Goal: Information Seeking & Learning: Learn about a topic

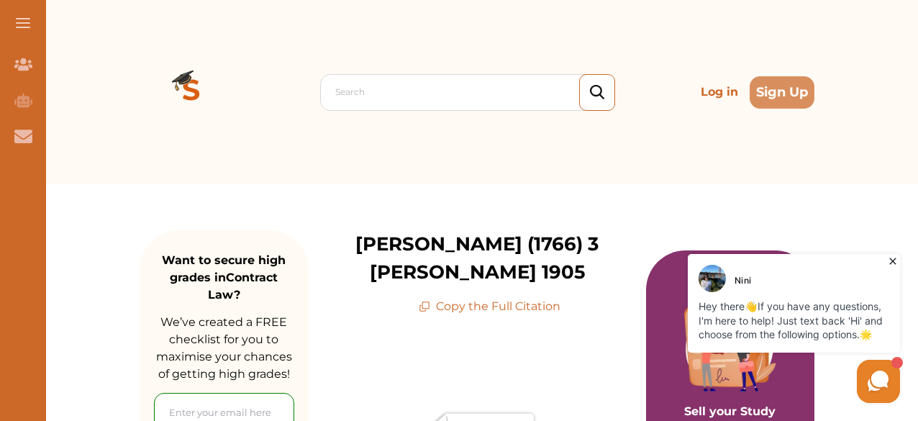
drag, startPoint x: 915, startPoint y: 63, endPoint x: 918, endPoint y: 55, distance: 8.4
click at [918, 55] on div "Search Log in Sign Up Search Log in Sign Up" at bounding box center [477, 92] width 882 height 184
drag, startPoint x: 918, startPoint y: 55, endPoint x: 920, endPoint y: 82, distance: 27.5
click at [891, 259] on icon at bounding box center [893, 261] width 6 height 6
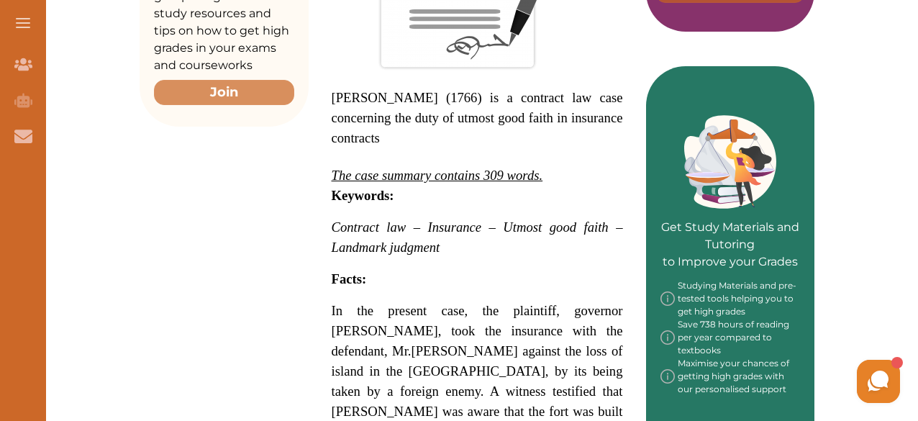
scroll to position [543, 0]
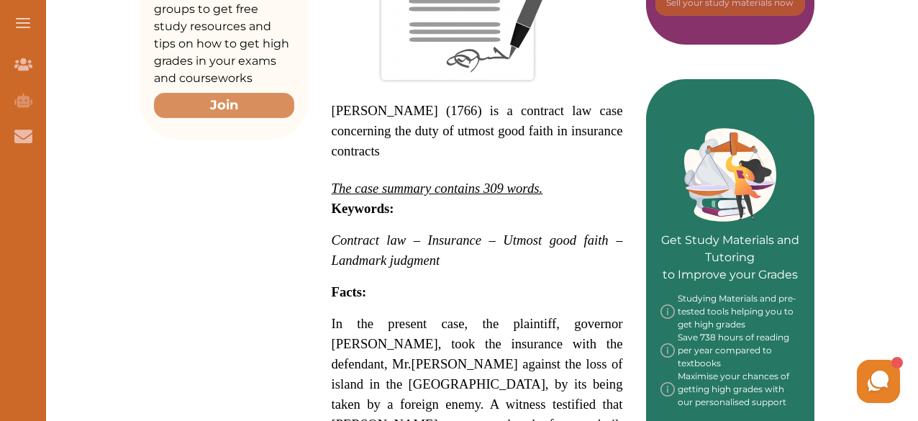
drag, startPoint x: 328, startPoint y: 261, endPoint x: 346, endPoint y: 258, distance: 18.3
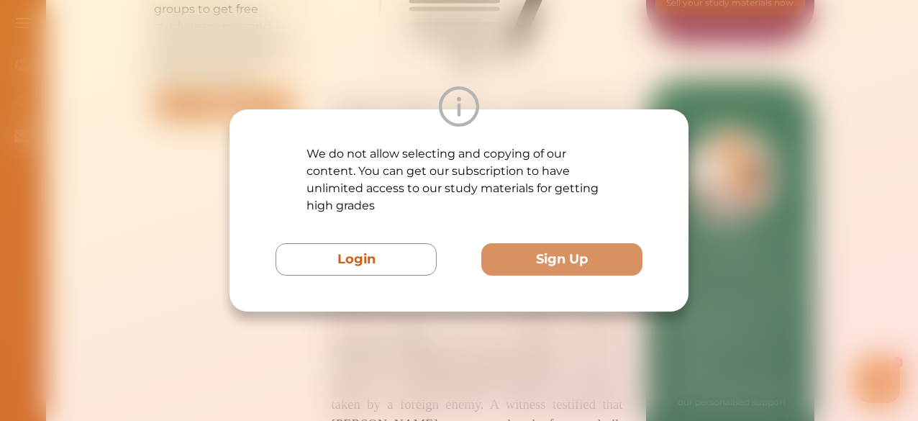
click at [346, 258] on button "Login" at bounding box center [356, 259] width 161 height 32
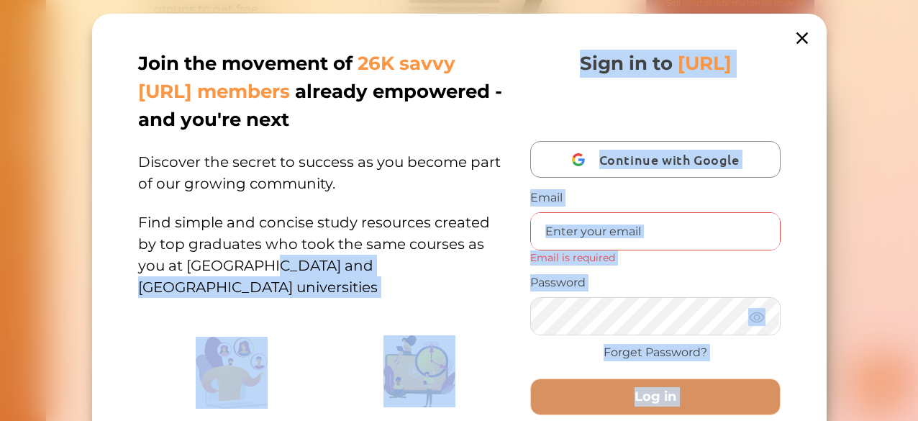
click at [800, 30] on div "Join the movement of 26K savvy [URL] members already empowered - and you're nex…" at bounding box center [459, 278] width 735 height 529
click at [800, 30] on icon at bounding box center [802, 38] width 20 height 20
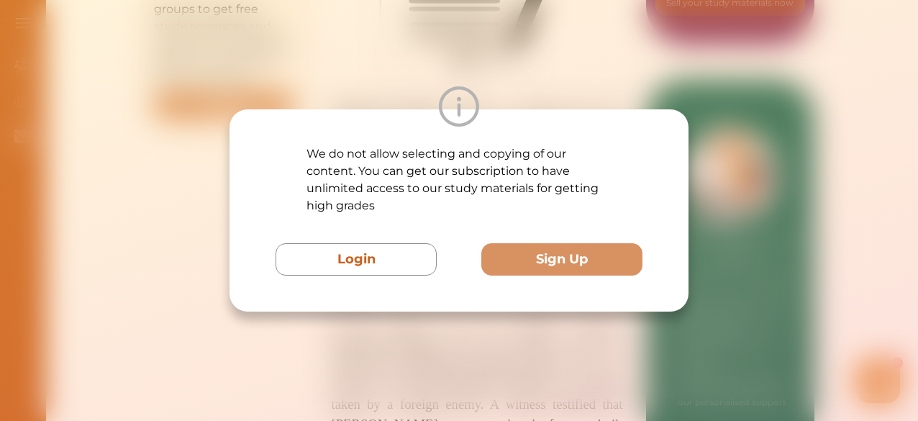
click at [418, 96] on div at bounding box center [459, 106] width 459 height 40
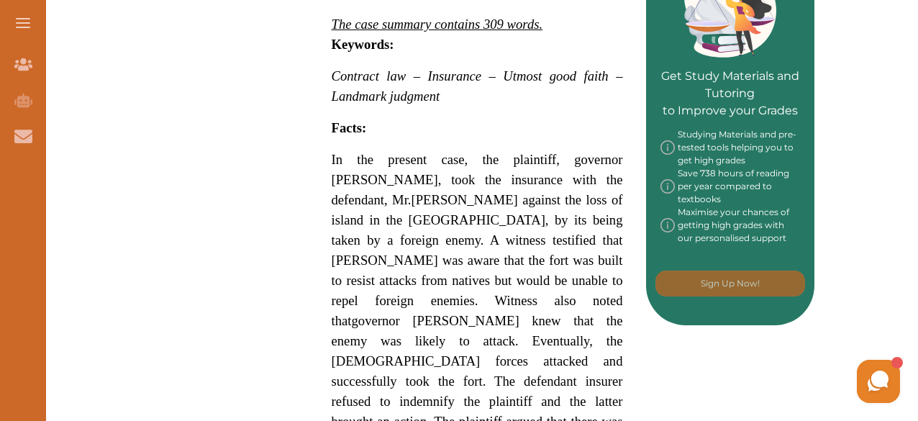
scroll to position [666, 0]
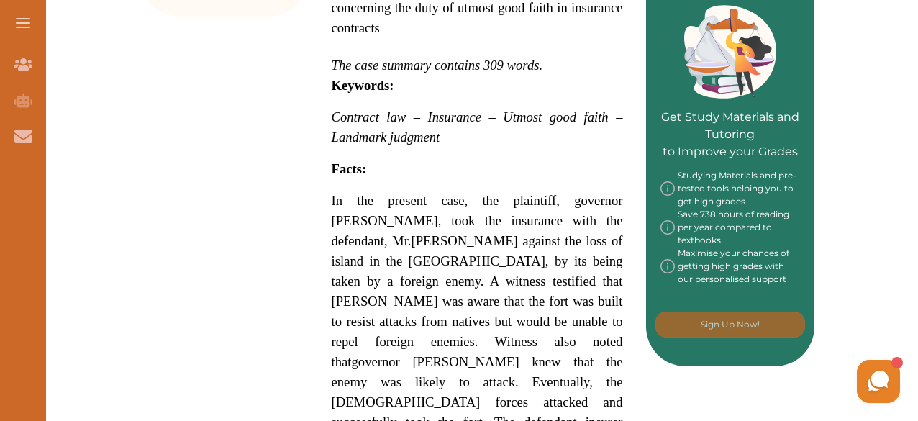
drag, startPoint x: 335, startPoint y: 86, endPoint x: 920, endPoint y: 117, distance: 586.0
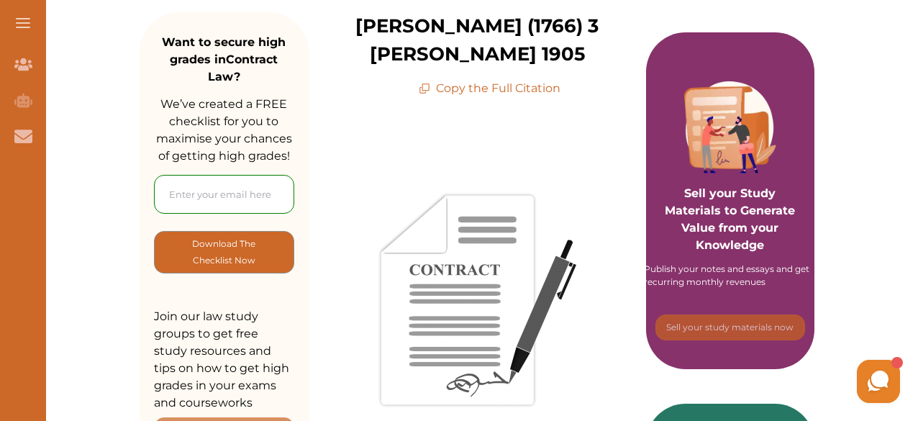
scroll to position [214, 0]
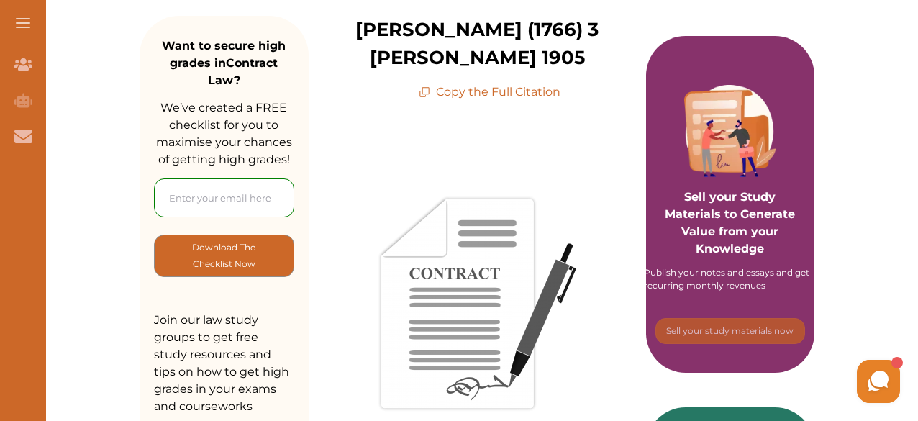
click at [528, 83] on p "Copy the Full Citation" at bounding box center [490, 91] width 142 height 17
click at [474, 83] on p "Copy the Full Citation" at bounding box center [490, 91] width 142 height 17
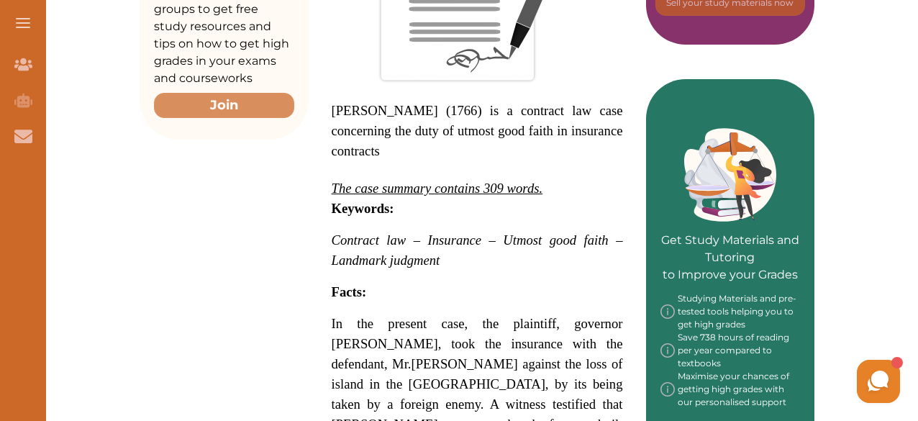
scroll to position [540, 0]
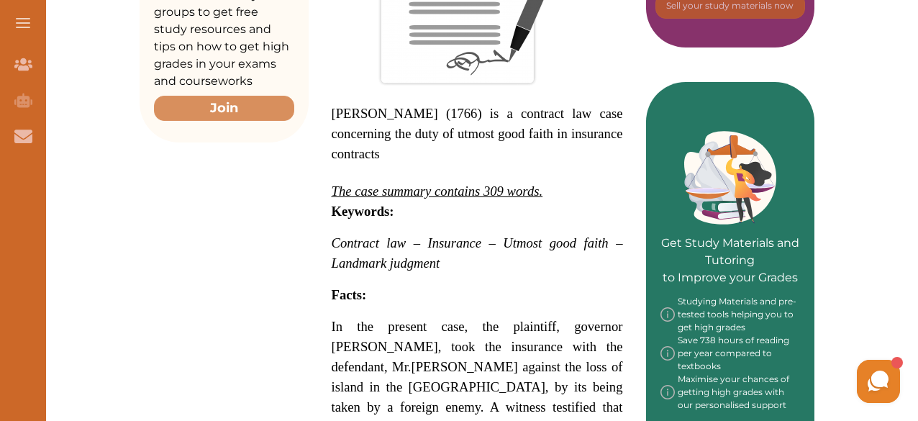
drag, startPoint x: 335, startPoint y: 259, endPoint x: 474, endPoint y: 76, distance: 229.2
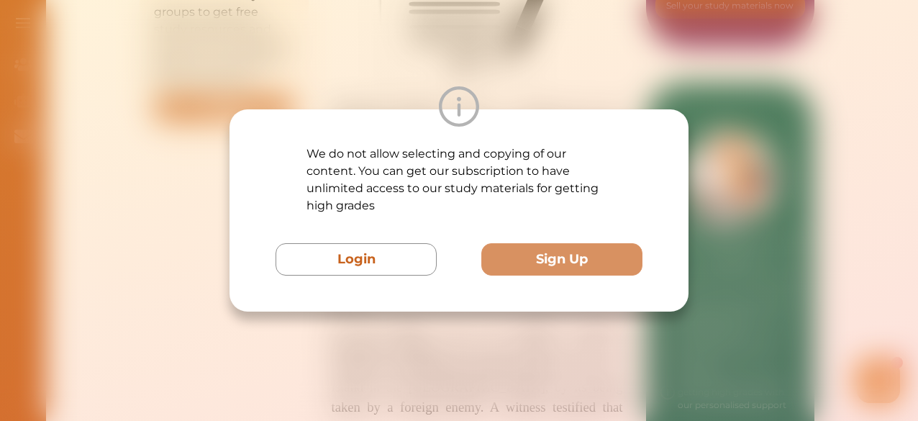
click at [487, 72] on div "We do not allow selecting and copying of our content. You can get our subscript…" at bounding box center [459, 210] width 918 height 421
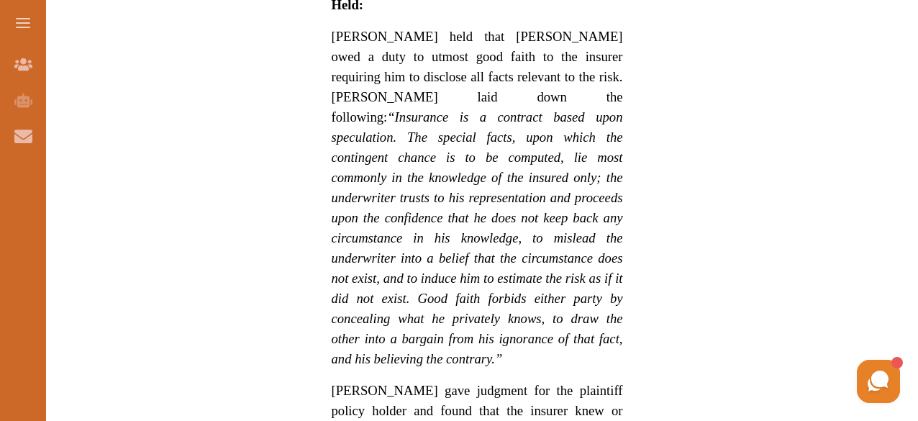
scroll to position [1247, 0]
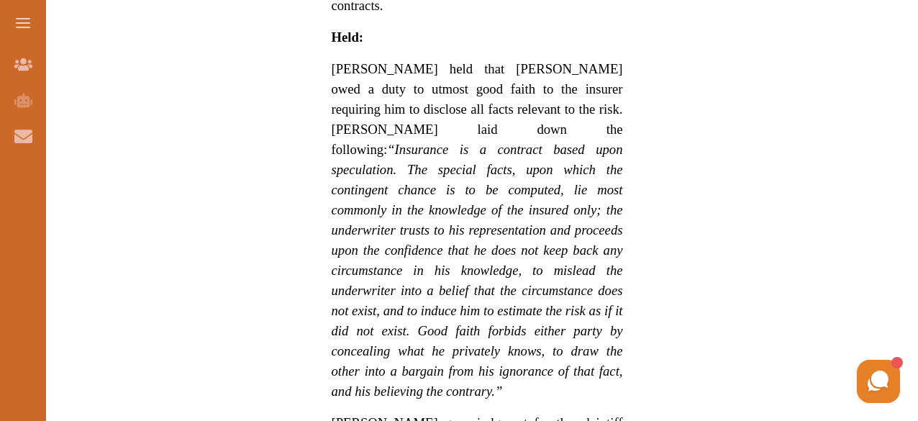
drag, startPoint x: 918, startPoint y: 245, endPoint x: 913, endPoint y: 197, distance: 48.5
drag, startPoint x: 913, startPoint y: 197, endPoint x: 920, endPoint y: 205, distance: 11.2
click at [918, 205] on html "Join Our Team Join Our Team AI Tutor (Coming Soon) AI Tutor Contact Us Contact …" at bounding box center [459, 182] width 918 height 2859
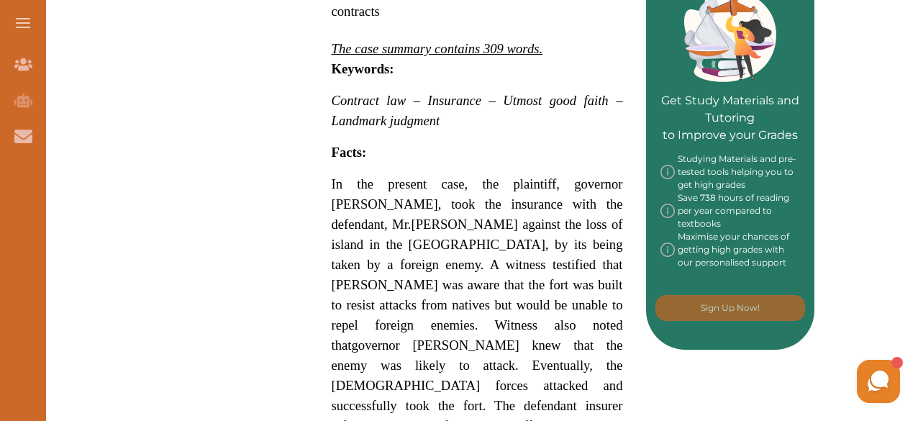
scroll to position [669, 0]
